Goal: Information Seeking & Learning: Learn about a topic

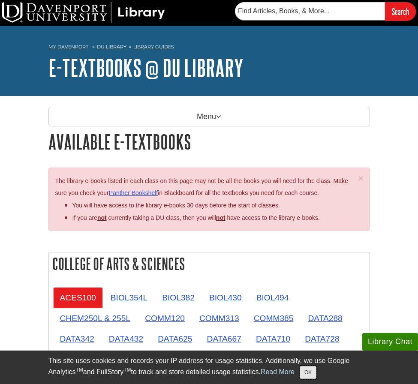
click at [316, 374] on button "OK" at bounding box center [308, 372] width 17 height 13
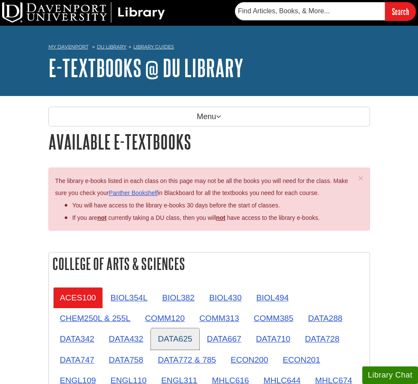
click at [177, 340] on link "DATA625" at bounding box center [175, 338] width 48 height 21
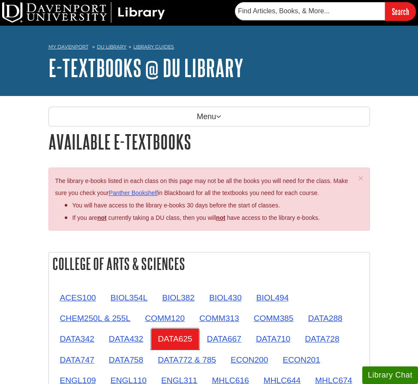
click at [177, 340] on link "DATA625" at bounding box center [175, 338] width 48 height 21
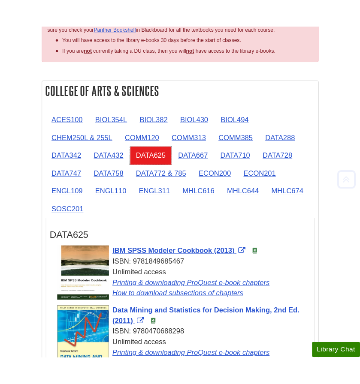
scroll to position [282, 0]
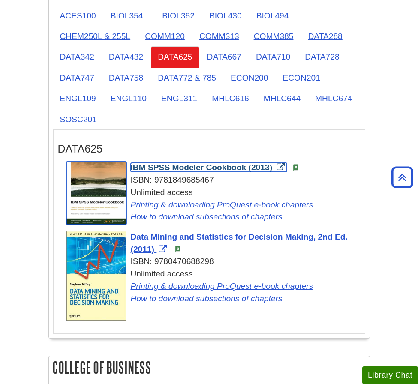
click at [176, 169] on span "IBM SPSS Modeler Cookbook (2013)" at bounding box center [202, 167] width 142 height 9
click at [173, 170] on span "IBM SPSS Modeler Cookbook (2013)" at bounding box center [202, 167] width 142 height 9
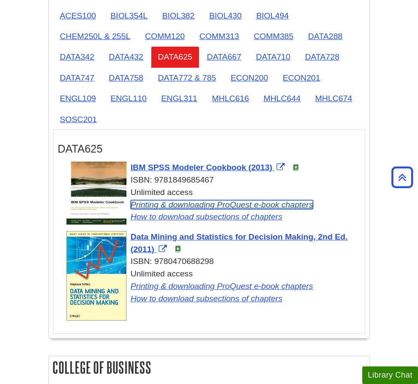
click at [240, 207] on link "Printing & downloading ProQuest e-book chapters" at bounding box center [222, 204] width 183 height 9
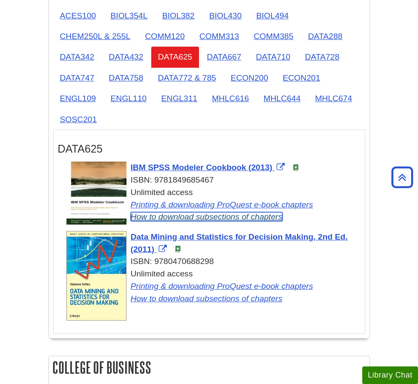
click at [179, 219] on link "How to download subsections of chapters" at bounding box center [207, 216] width 152 height 9
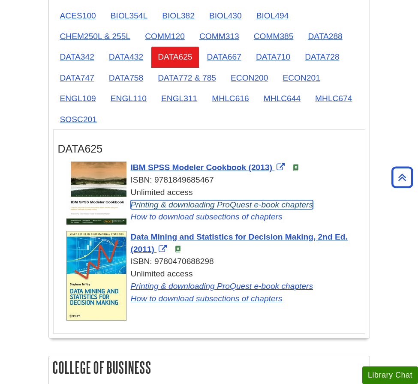
click at [184, 206] on link "Printing & downloading ProQuest e-book chapters" at bounding box center [222, 204] width 183 height 9
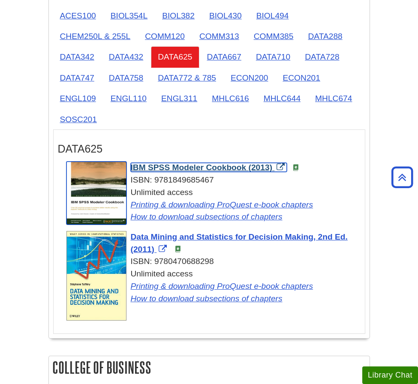
click at [206, 171] on span "IBM SPSS Modeler Cookbook (2013)" at bounding box center [202, 167] width 142 height 9
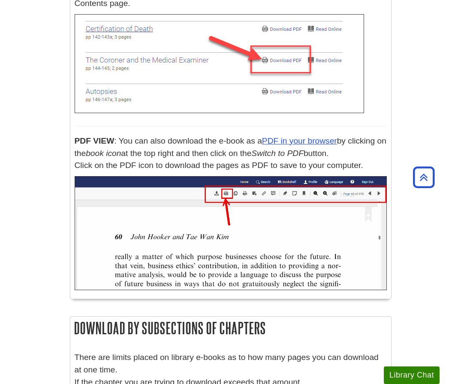
scroll to position [2876, 0]
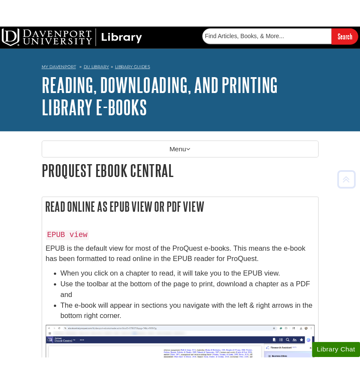
scroll to position [2389, 0]
